Goal: Information Seeking & Learning: Learn about a topic

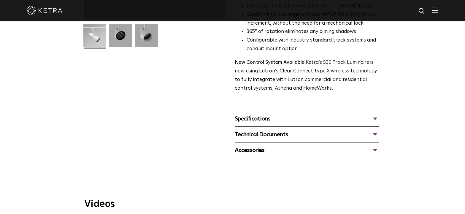
scroll to position [173, 0]
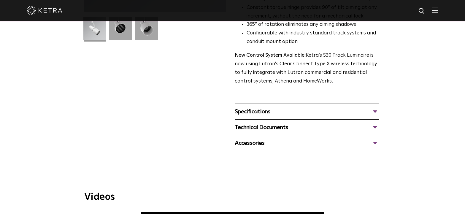
click at [329, 107] on div "Specifications" at bounding box center [307, 112] width 145 height 10
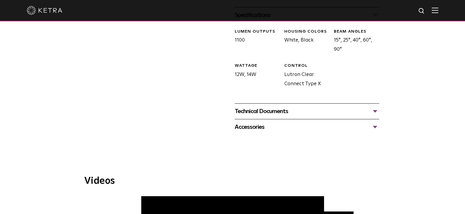
scroll to position [272, 0]
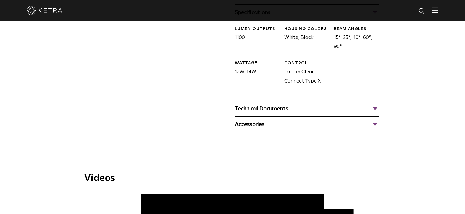
click at [334, 104] on div "Technical Documents" at bounding box center [307, 109] width 145 height 10
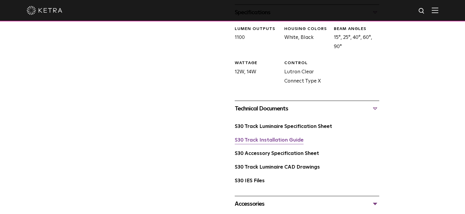
click at [290, 138] on link "S30 Track Installation Guide" at bounding box center [269, 140] width 69 height 5
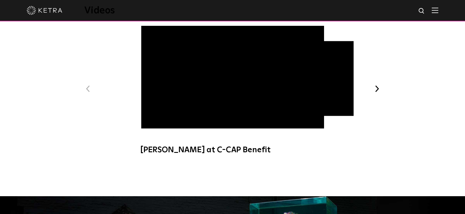
scroll to position [421, 0]
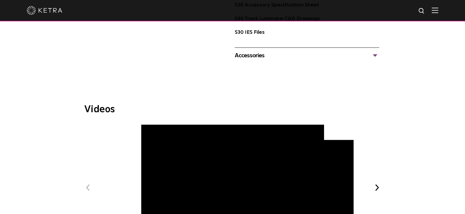
click at [304, 51] on div "Accessories" at bounding box center [307, 56] width 145 height 10
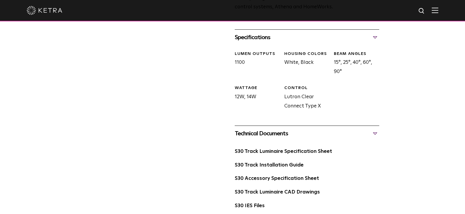
scroll to position [0, 0]
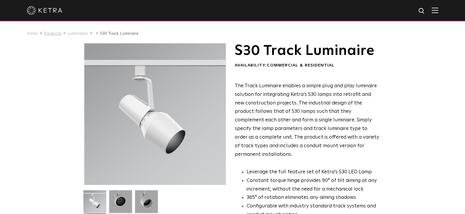
click at [56, 35] on link "Products" at bounding box center [53, 33] width 18 height 4
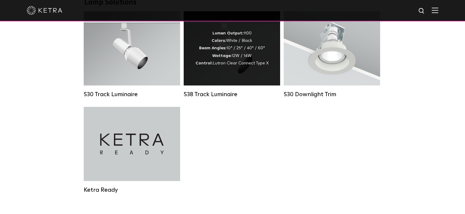
scroll to position [569, 0]
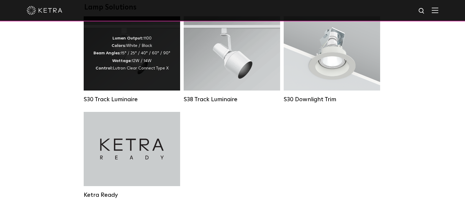
click at [156, 67] on div "Lumen Output: 1100 Colors: White / Black Beam Angles: 15° / 25° / 40° / 60° / 9…" at bounding box center [132, 53] width 77 height 37
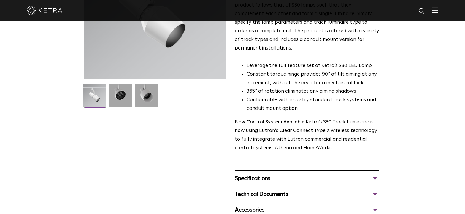
scroll to position [99, 0]
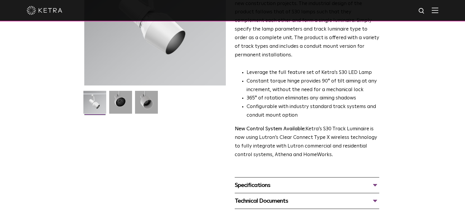
click at [356, 181] on div "Specifications" at bounding box center [307, 186] width 145 height 10
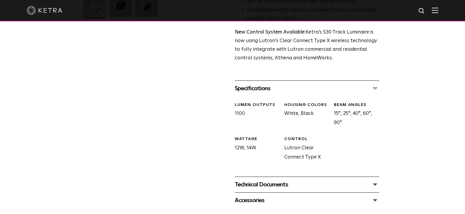
scroll to position [198, 0]
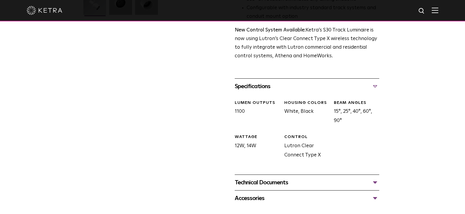
click at [284, 178] on div "Technical Documents" at bounding box center [307, 183] width 145 height 10
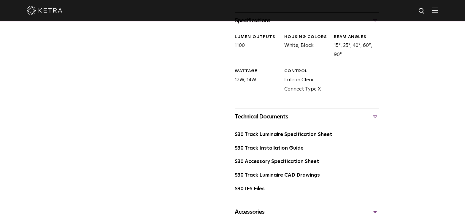
scroll to position [273, 0]
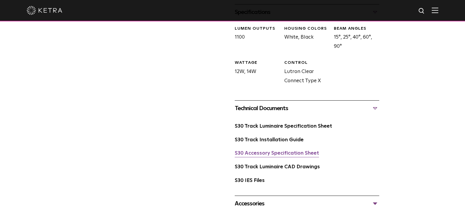
click at [313, 151] on link "S30 Accessory Specification Sheet" at bounding box center [277, 153] width 84 height 5
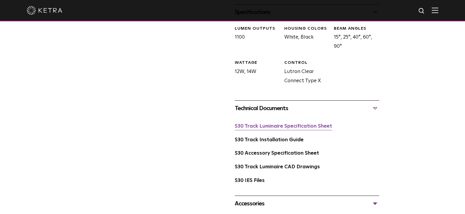
click at [308, 124] on link "S30 Track Luminaire Specification Sheet" at bounding box center [283, 126] width 97 height 5
click at [292, 137] on link "S30 Track Installation Guide" at bounding box center [269, 139] width 69 height 5
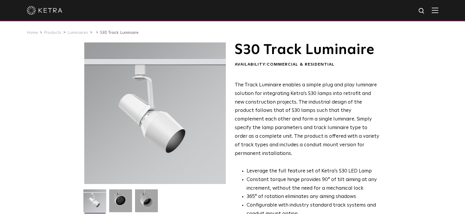
scroll to position [0, 0]
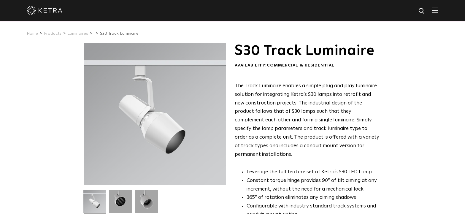
click at [81, 32] on link "Luminaires" at bounding box center [77, 33] width 21 height 4
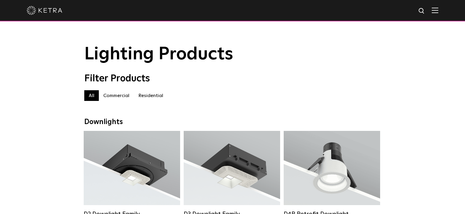
click at [426, 12] on img at bounding box center [421, 10] width 7 height 7
type input "h"
type input "H TRACK"
click at [403, 7] on button "Search" at bounding box center [407, 11] width 9 height 9
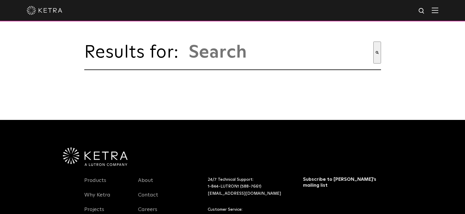
type input "h track"
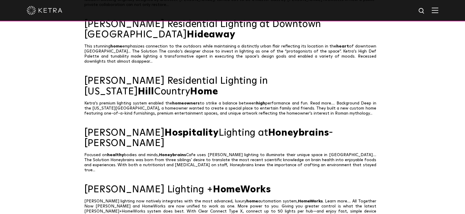
scroll to position [322, 0]
